Goal: Information Seeking & Learning: Learn about a topic

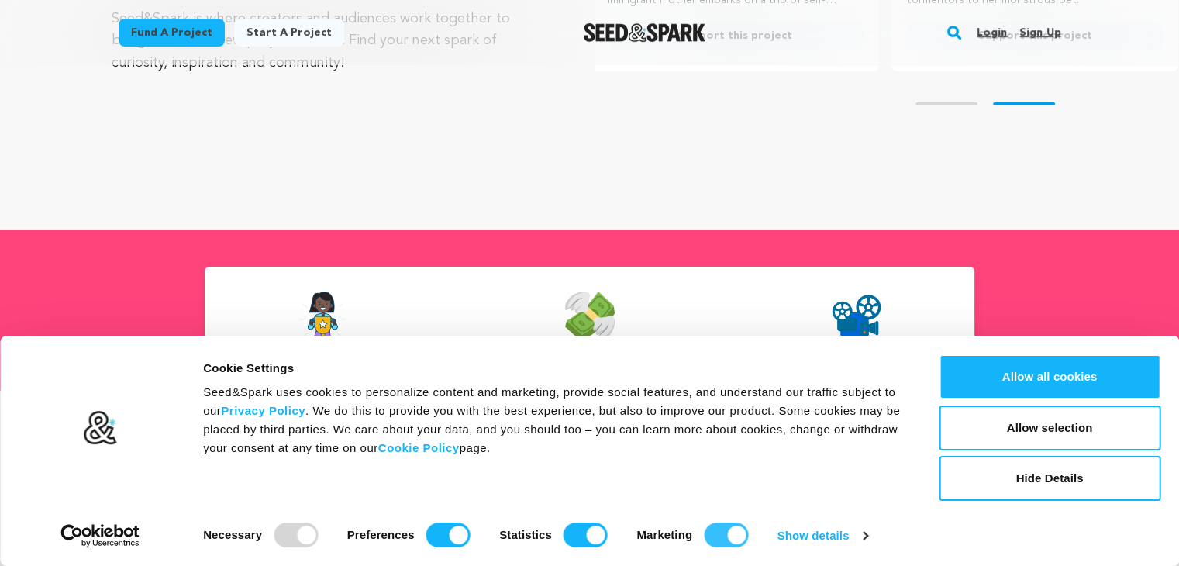
scroll to position [0, 311]
click at [723, 531] on input "Marketing" at bounding box center [726, 534] width 44 height 25
checkbox input "false"
click at [563, 537] on input "Statistics" at bounding box center [585, 534] width 44 height 25
checkbox input "false"
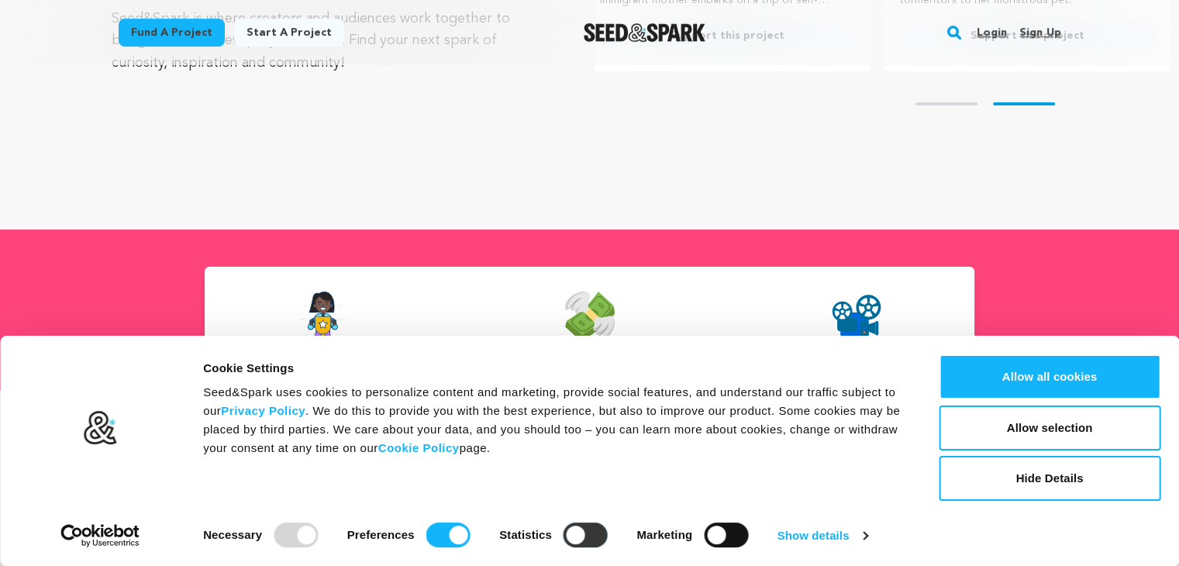
checkbox input "false"
click at [451, 532] on input "Preferences" at bounding box center [448, 534] width 44 height 25
checkbox input "false"
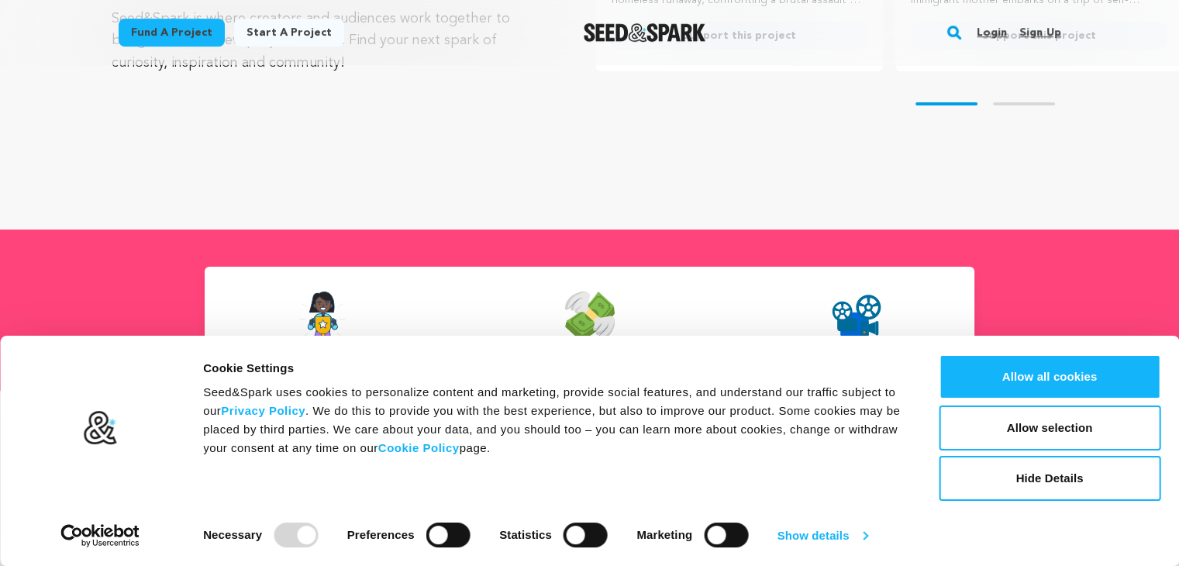
click at [830, 524] on link "Show details" at bounding box center [822, 535] width 90 height 23
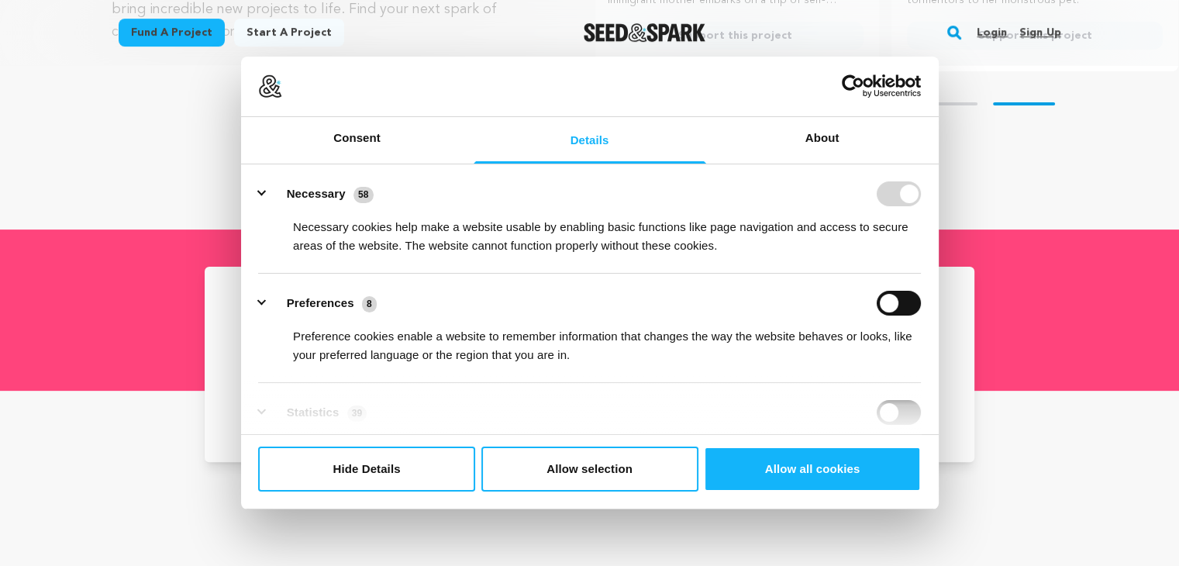
scroll to position [0, 311]
click at [387, 454] on button "Hide Details" at bounding box center [366, 468] width 217 height 45
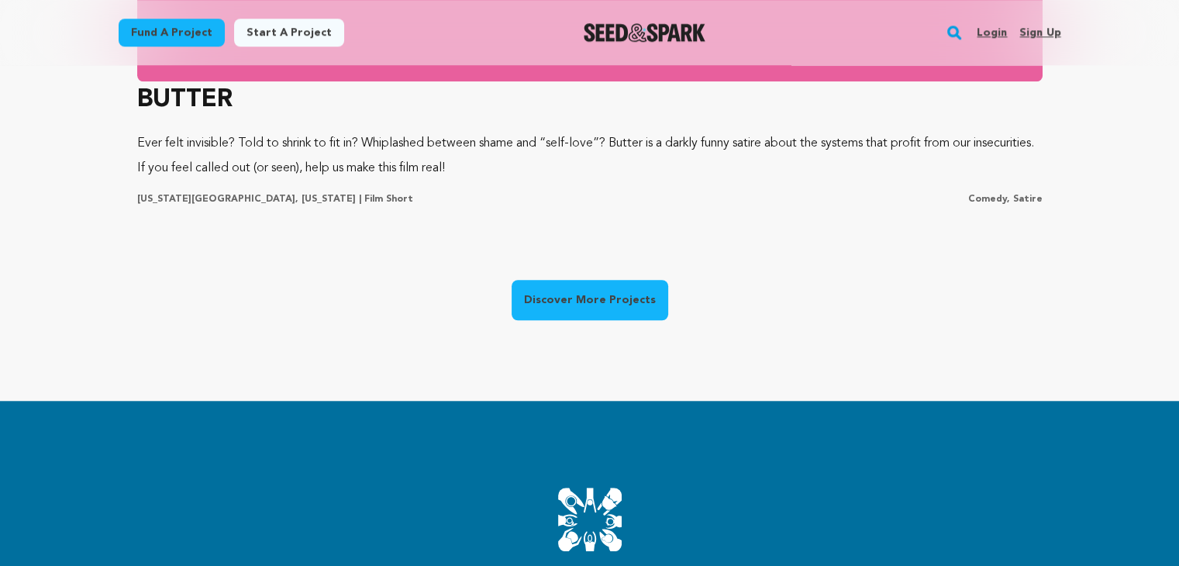
scroll to position [0, 0]
click at [609, 291] on link "Discover More Projects" at bounding box center [589, 300] width 157 height 40
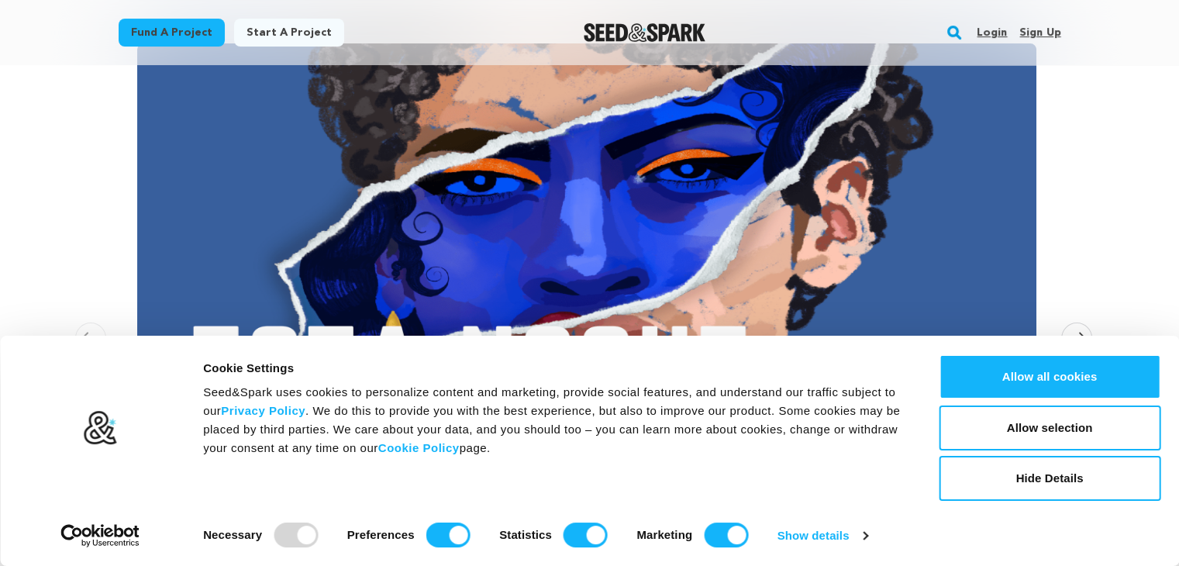
scroll to position [220, 0]
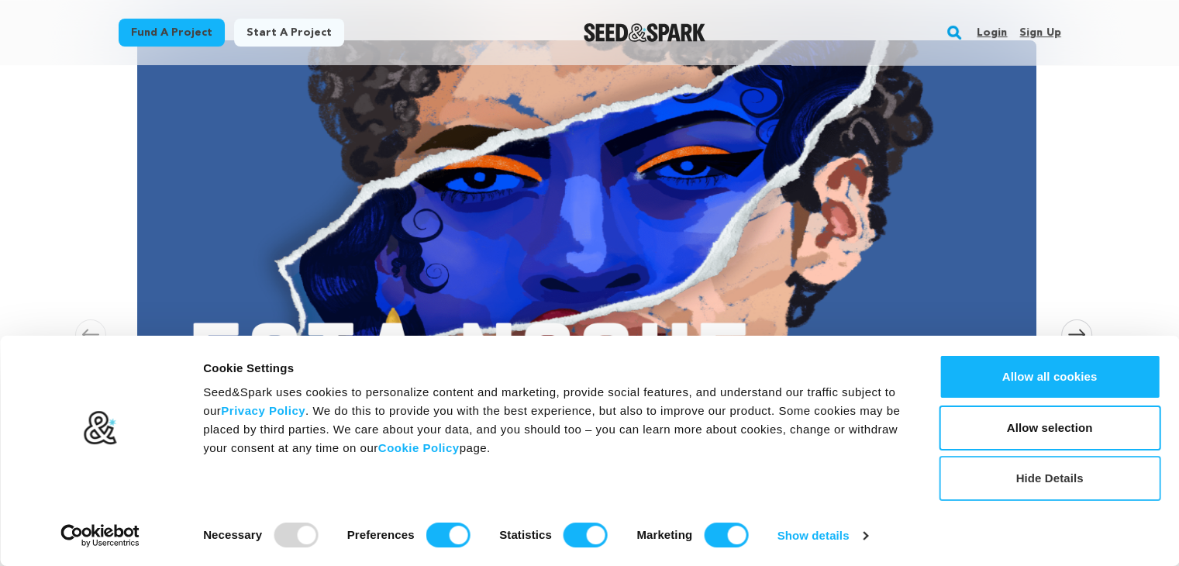
click at [1075, 494] on button "Hide Details" at bounding box center [1049, 478] width 222 height 45
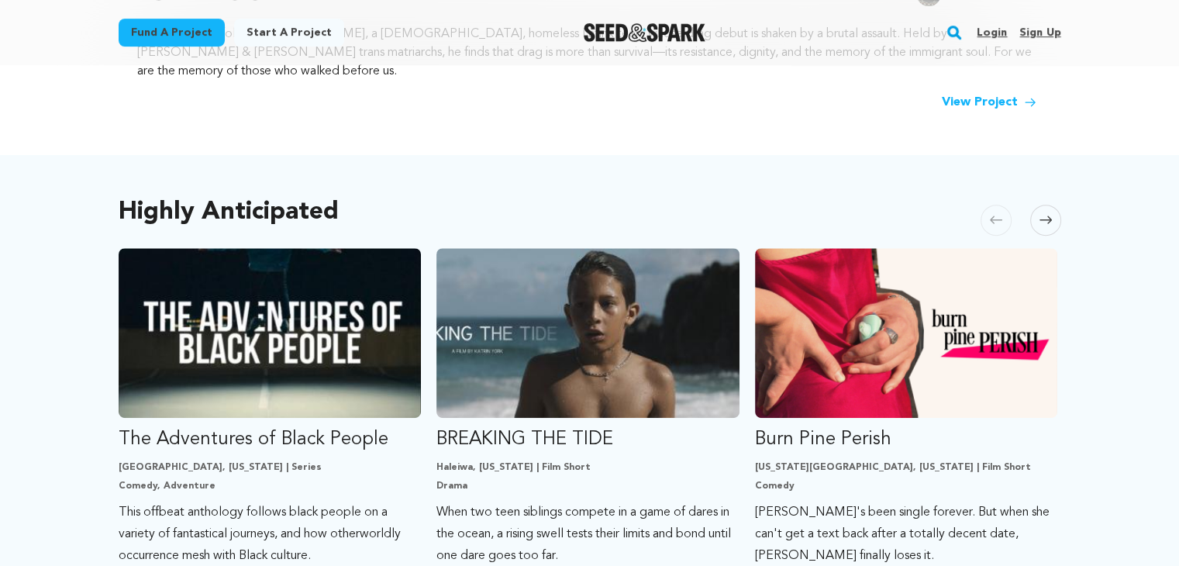
scroll to position [711, 0]
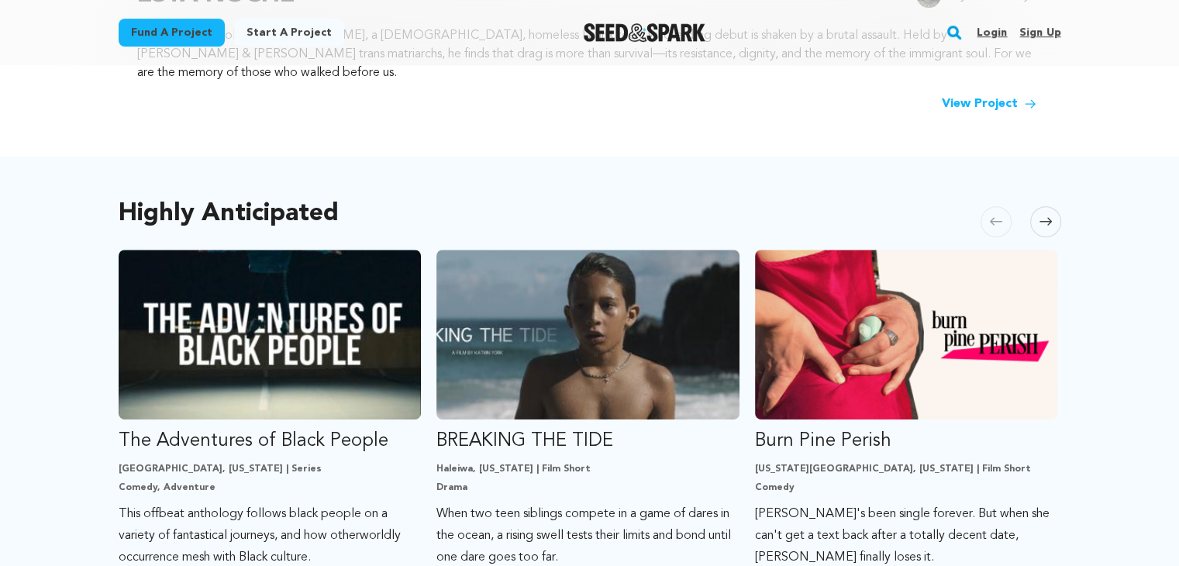
click at [1049, 215] on icon at bounding box center [1045, 221] width 12 height 12
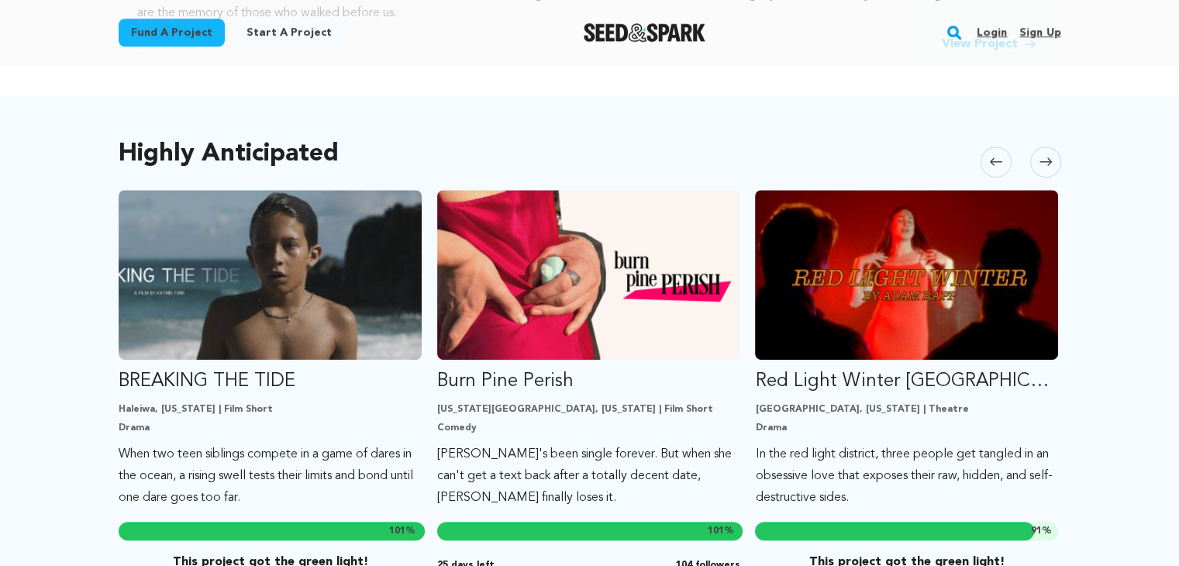
scroll to position [739, 0]
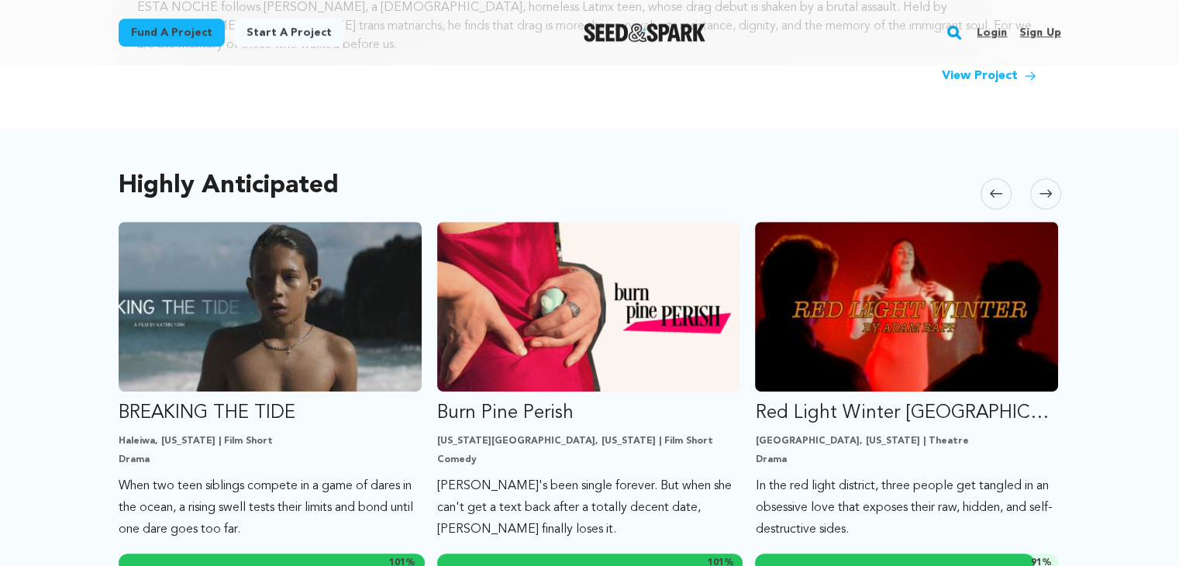
click at [1052, 181] on span at bounding box center [1045, 193] width 31 height 31
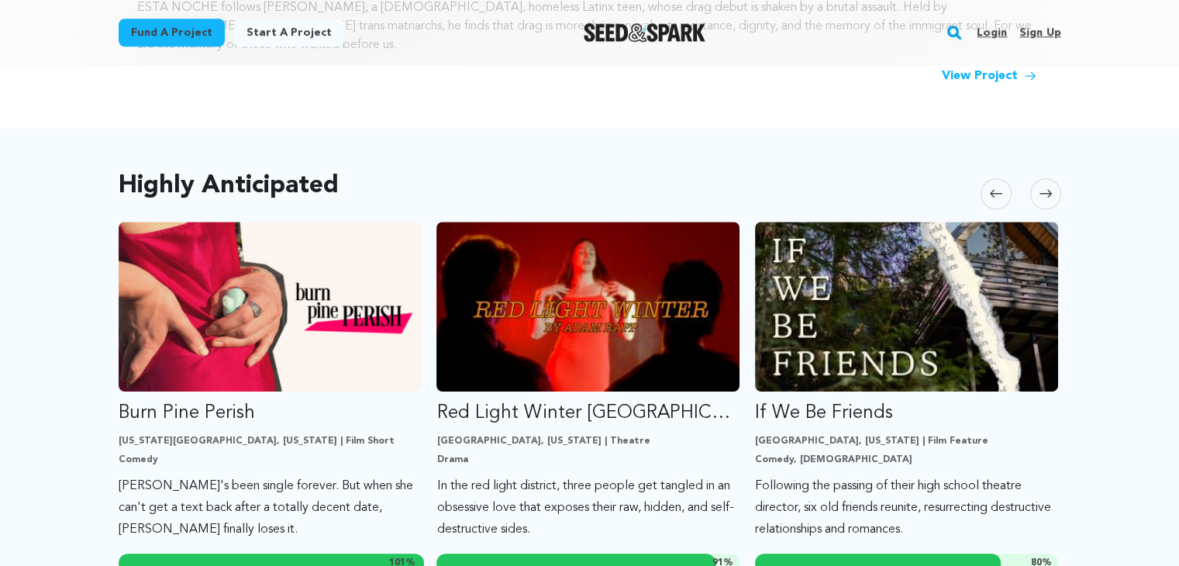
click at [1052, 181] on span at bounding box center [1045, 193] width 31 height 31
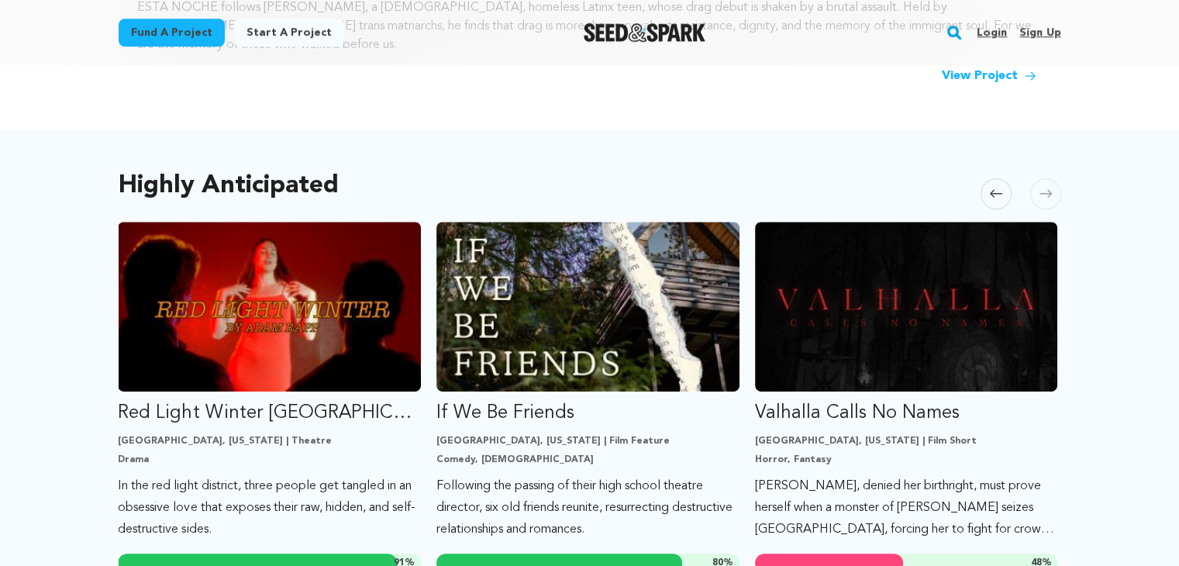
click at [1052, 181] on span at bounding box center [1045, 193] width 31 height 31
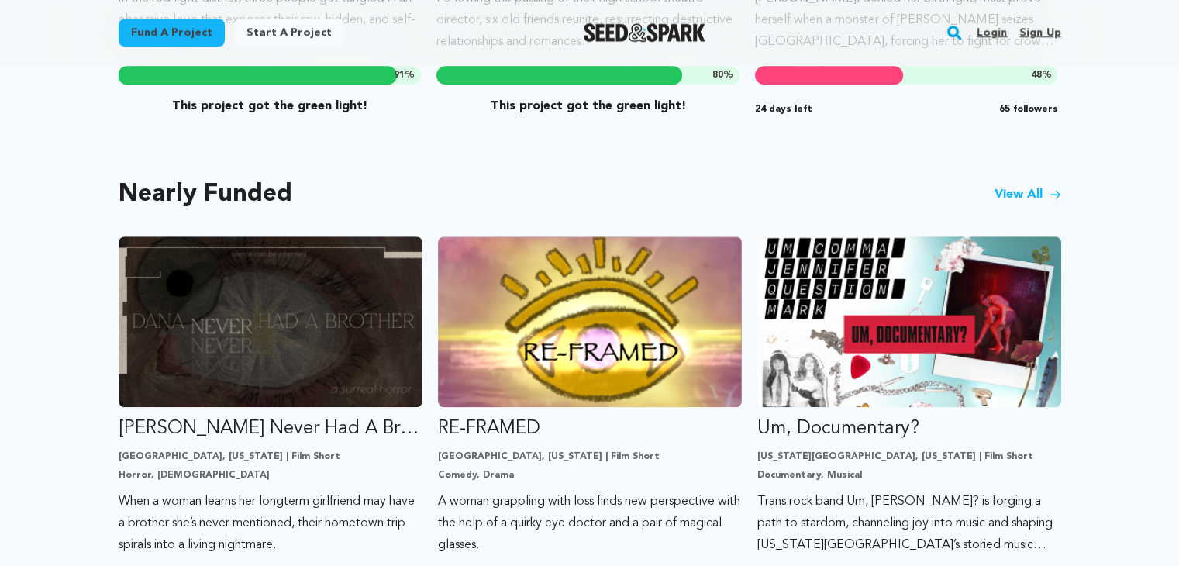
scroll to position [1227, 0]
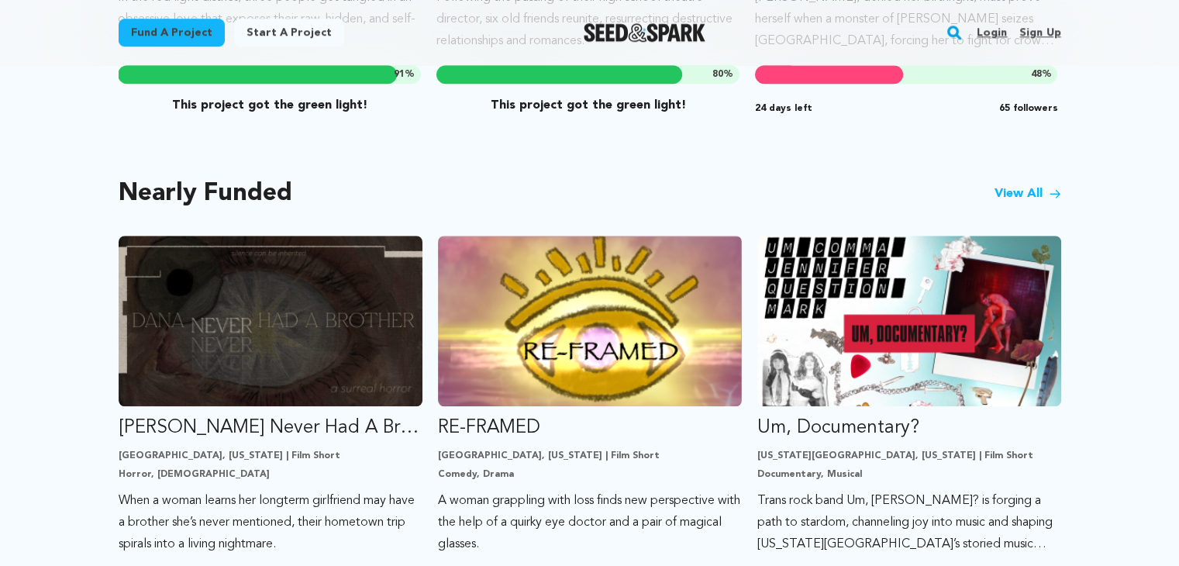
click at [1037, 184] on link "View All" at bounding box center [1027, 193] width 67 height 19
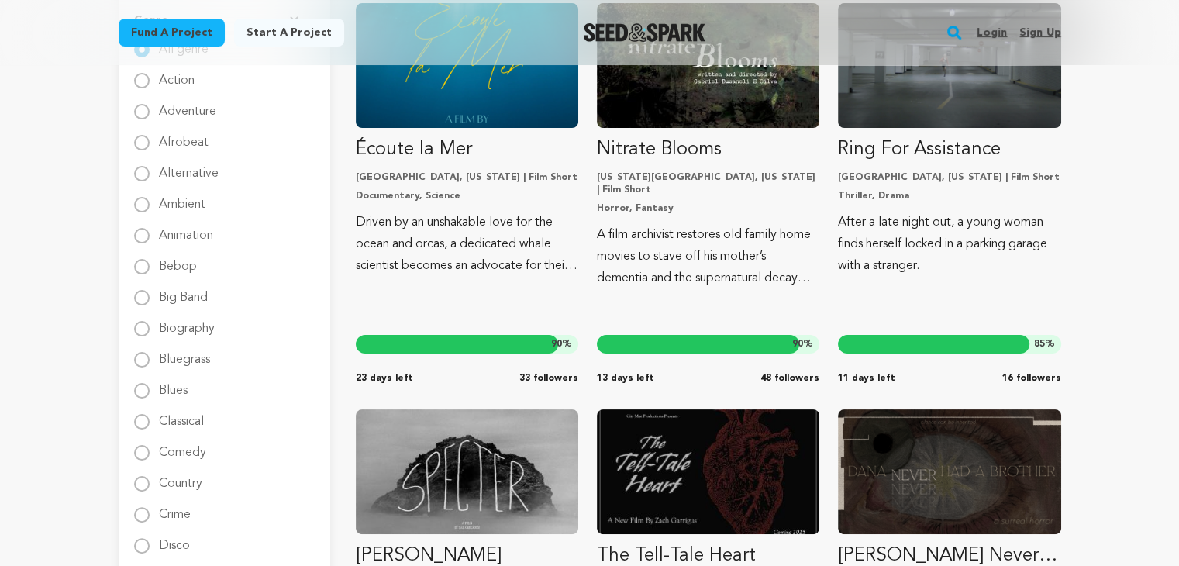
scroll to position [260, 0]
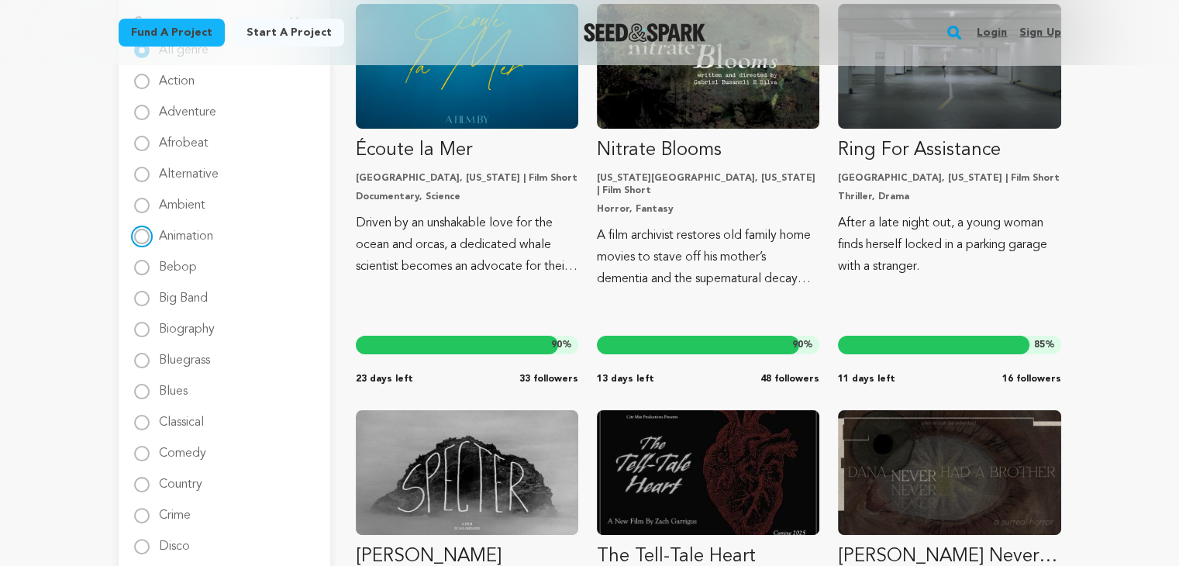
click at [143, 237] on input "Animation" at bounding box center [141, 236] width 15 height 15
radio input "true"
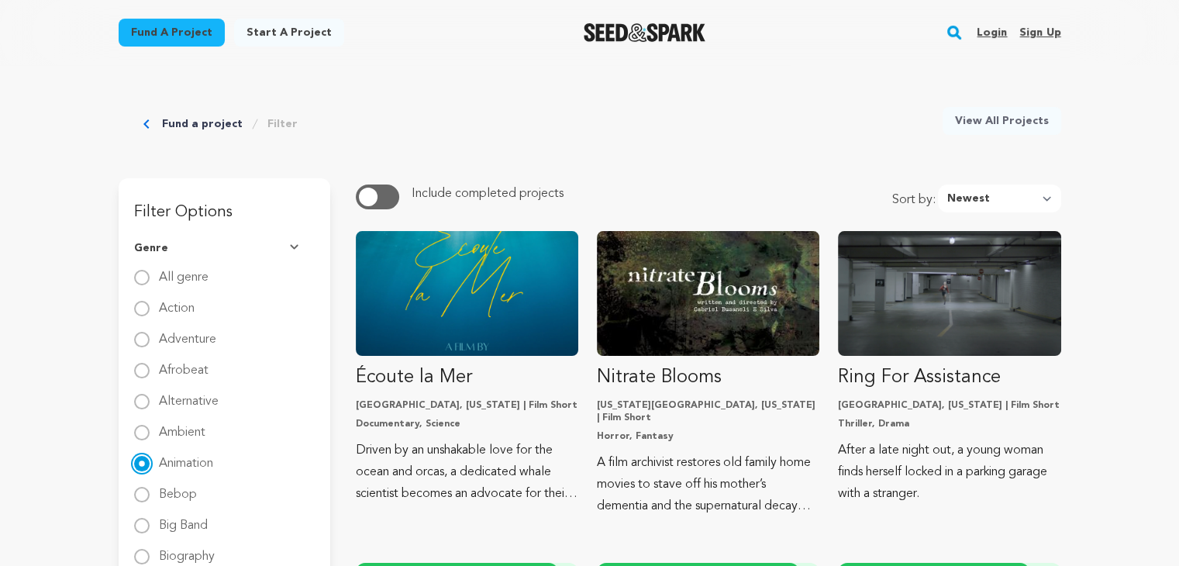
scroll to position [0, 0]
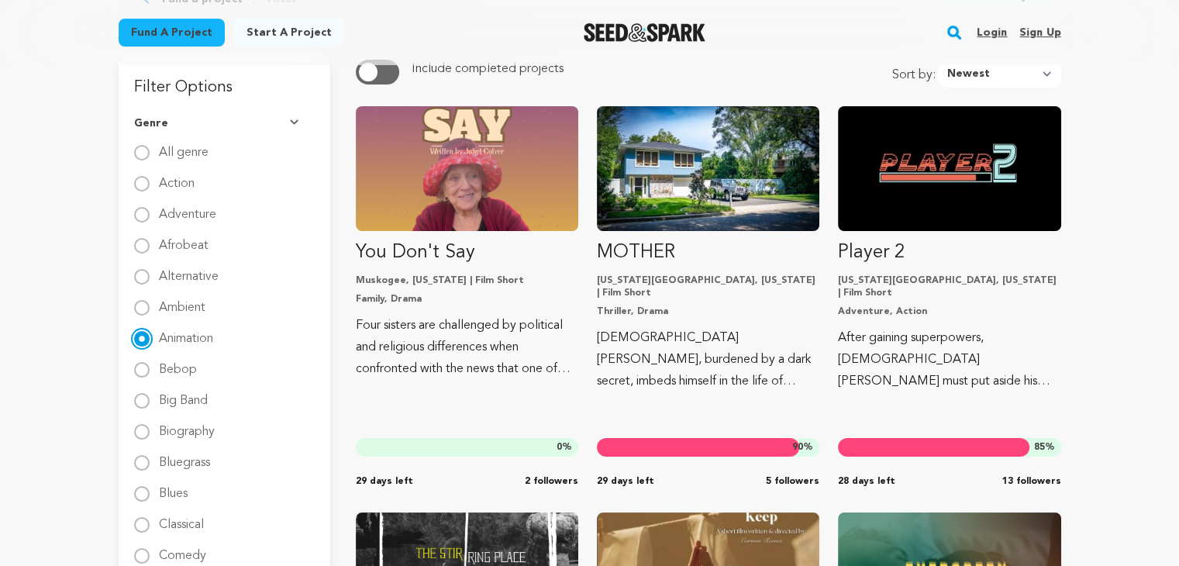
scroll to position [153, 0]
